Goal: Task Accomplishment & Management: Use online tool/utility

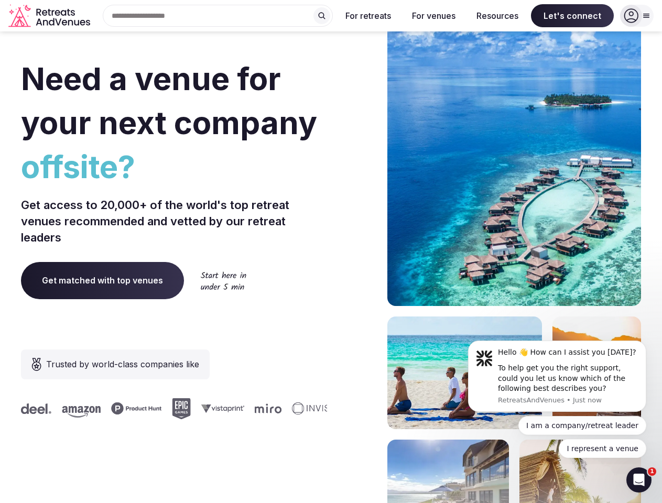
click at [331, 252] on div "Need a venue for your next company offsite? Get access to 20,000+ of the world'…" at bounding box center [331, 314] width 620 height 632
click at [218, 16] on div "Search Popular Destinations [GEOGRAPHIC_DATA], [GEOGRAPHIC_DATA] [GEOGRAPHIC_DA…" at bounding box center [213, 16] width 239 height 22
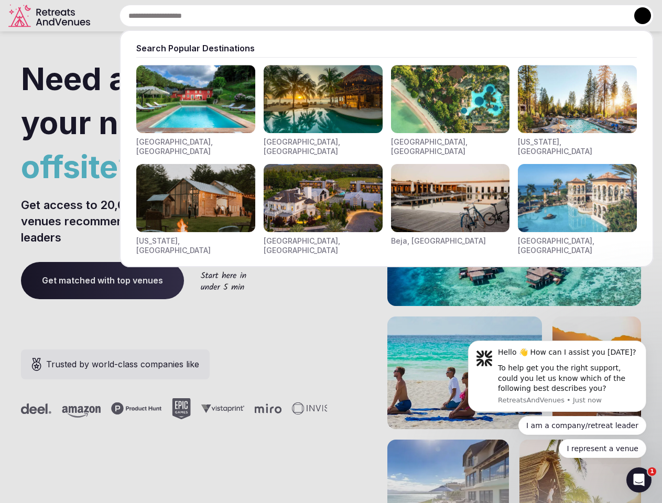
click at [322, 16] on input "text" at bounding box center [387, 16] width 534 height 22
click at [369, 16] on input "text" at bounding box center [387, 16] width 534 height 22
click at [434, 16] on input "text" at bounding box center [387, 16] width 534 height 22
click at [498, 16] on input "text" at bounding box center [387, 16] width 534 height 22
click at [572, 16] on input "text" at bounding box center [387, 16] width 534 height 22
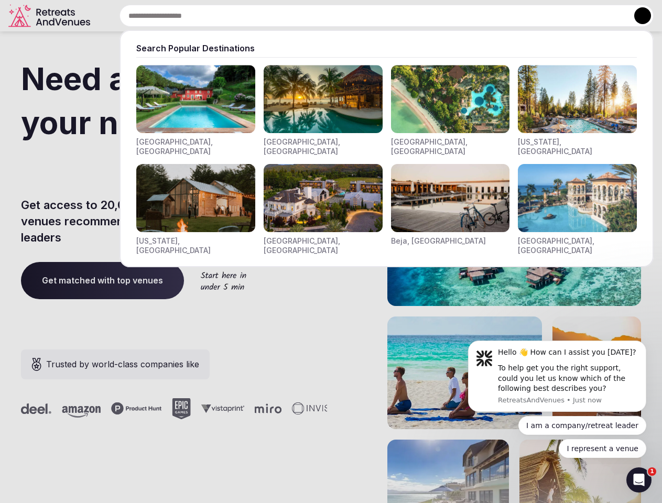
click at [637, 16] on button at bounding box center [642, 15] width 17 height 17
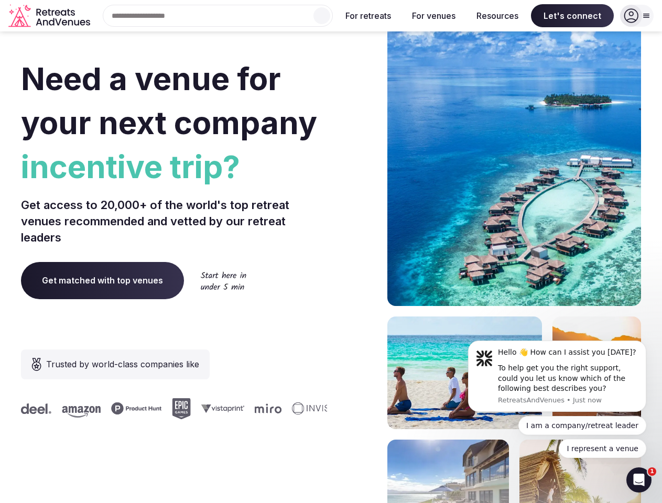
click at [557, 376] on div "To help get you the right support, could you let us know which of the following…" at bounding box center [568, 378] width 141 height 31
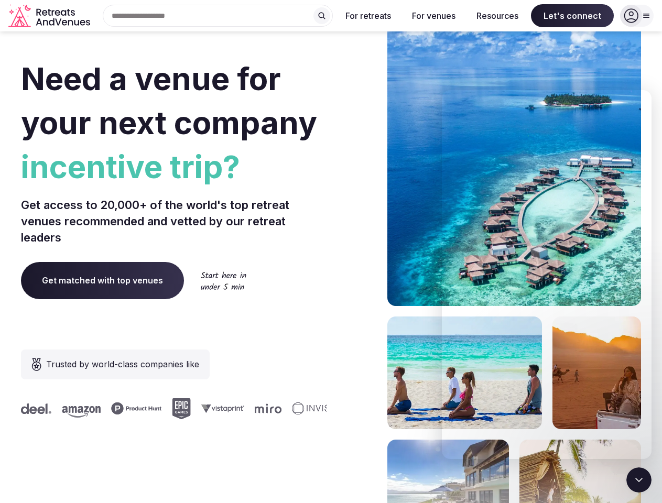
click at [649, 344] on section "Need a venue for your next company incentive trip? Get access to 20,000+ of the…" at bounding box center [331, 314] width 662 height 632
